Goal: Information Seeking & Learning: Learn about a topic

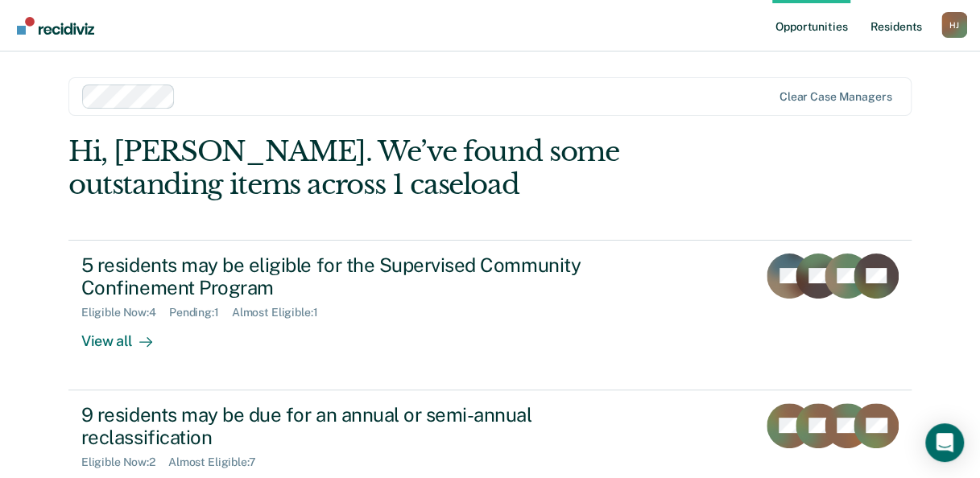
click at [911, 26] on link "Resident s" at bounding box center [895, 26] width 59 height 52
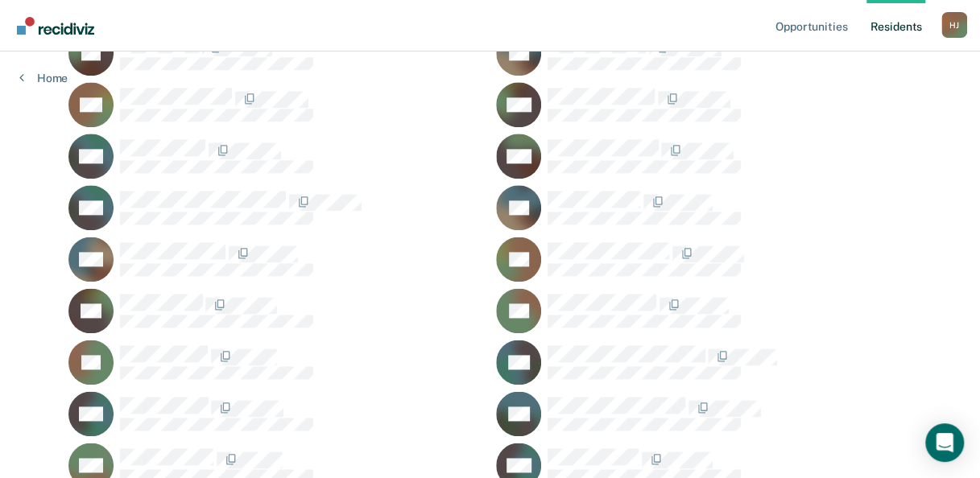
scroll to position [886, 0]
